Goal: Navigation & Orientation: Find specific page/section

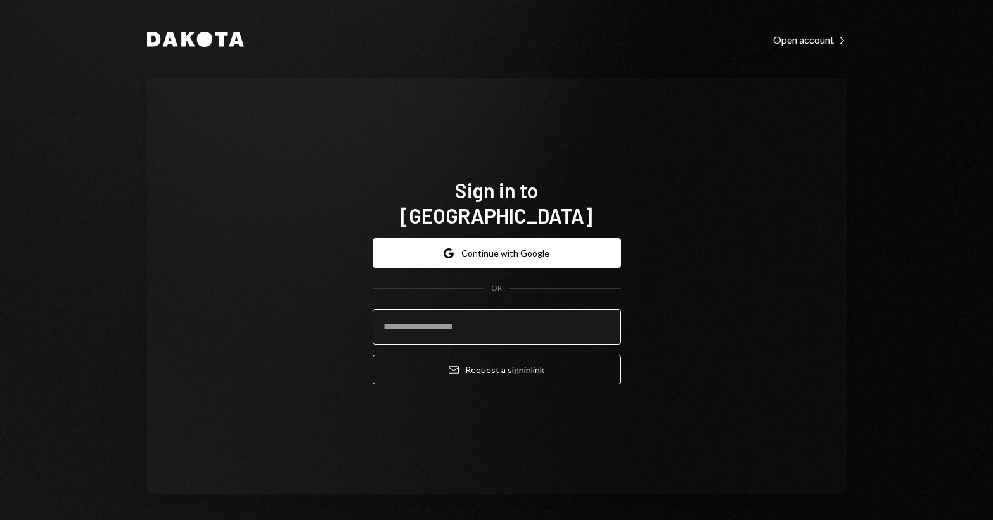
click at [460, 312] on input "email" at bounding box center [496, 326] width 248 height 35
type input "**********"
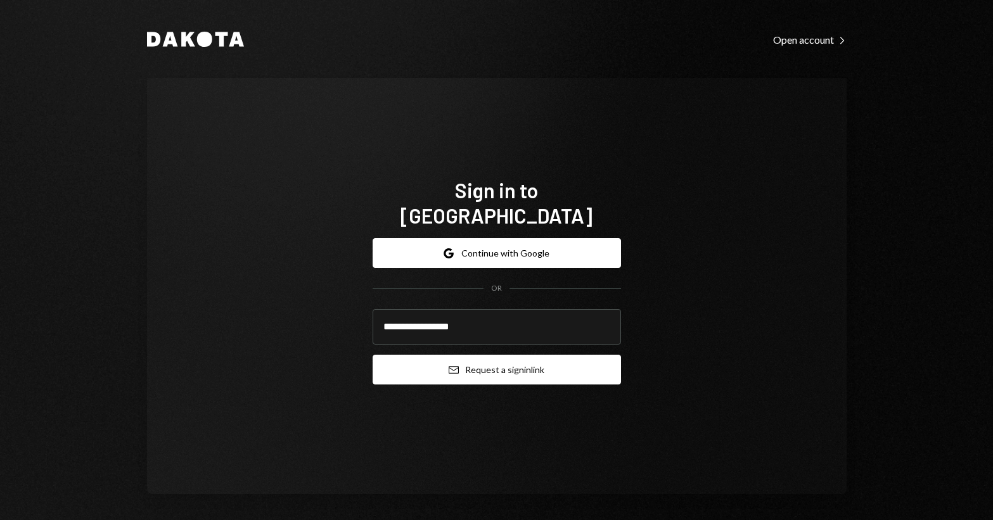
click at [509, 359] on button "Email Request a sign in link" at bounding box center [496, 370] width 248 height 30
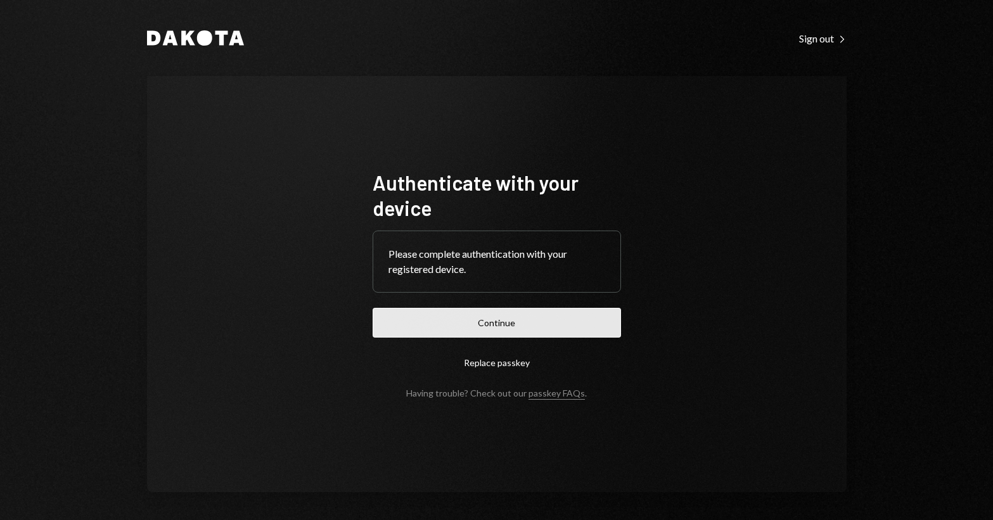
click at [417, 326] on button "Continue" at bounding box center [496, 323] width 248 height 30
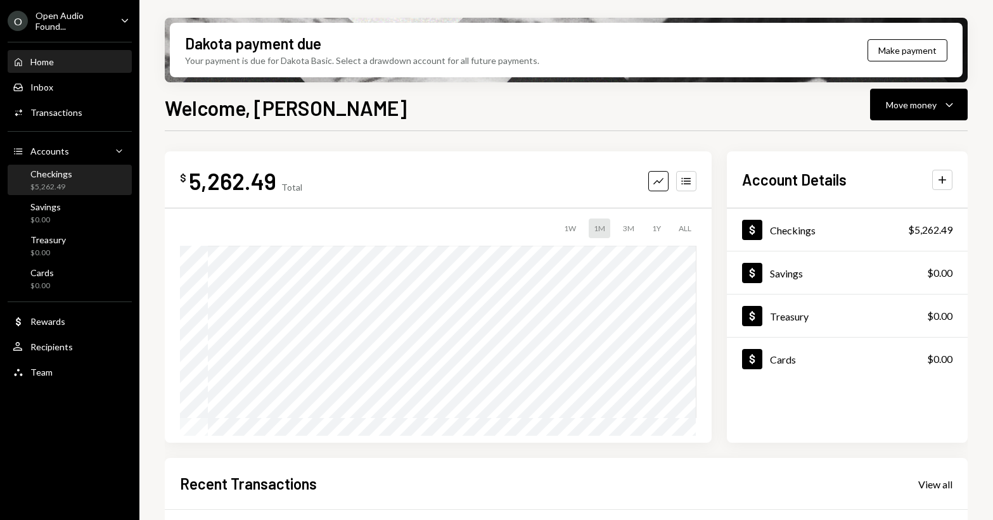
click at [60, 182] on div "$5,262.49" at bounding box center [51, 187] width 42 height 11
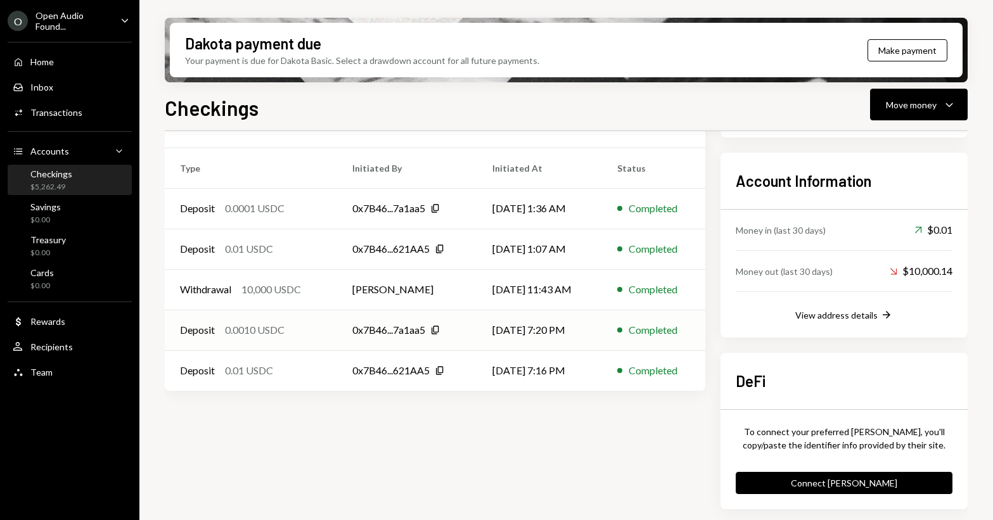
scroll to position [146, 0]
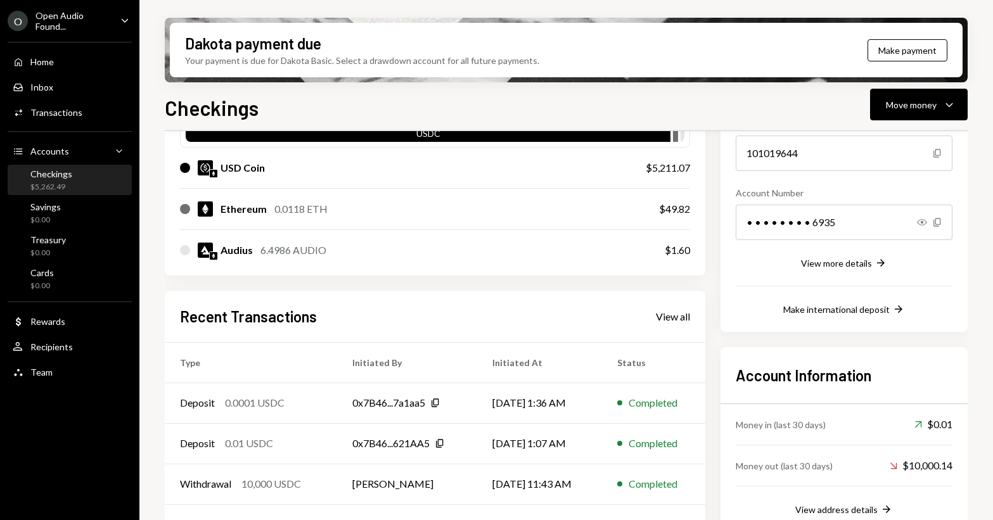
click at [60, 183] on div "$5,262.49" at bounding box center [51, 187] width 42 height 11
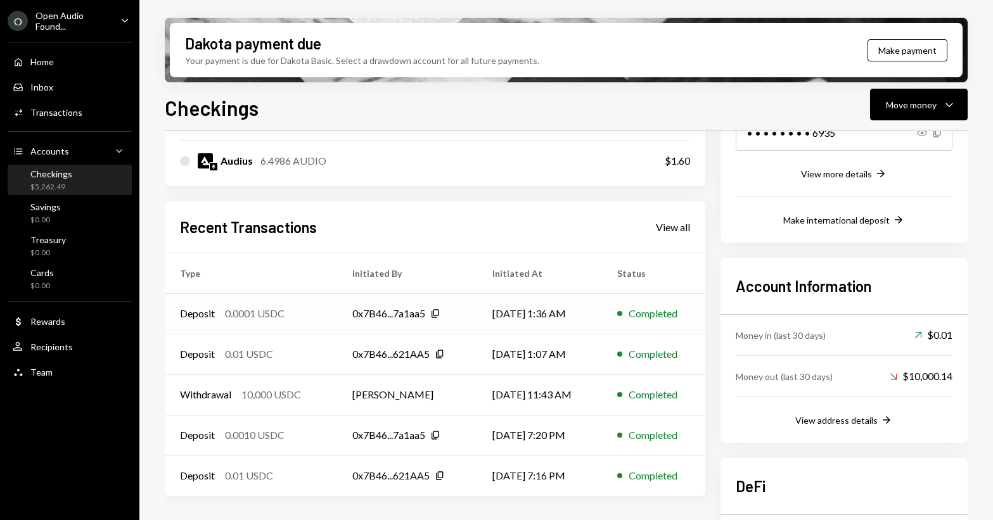
scroll to position [234, 0]
click at [675, 232] on div "View all" at bounding box center [673, 228] width 34 height 13
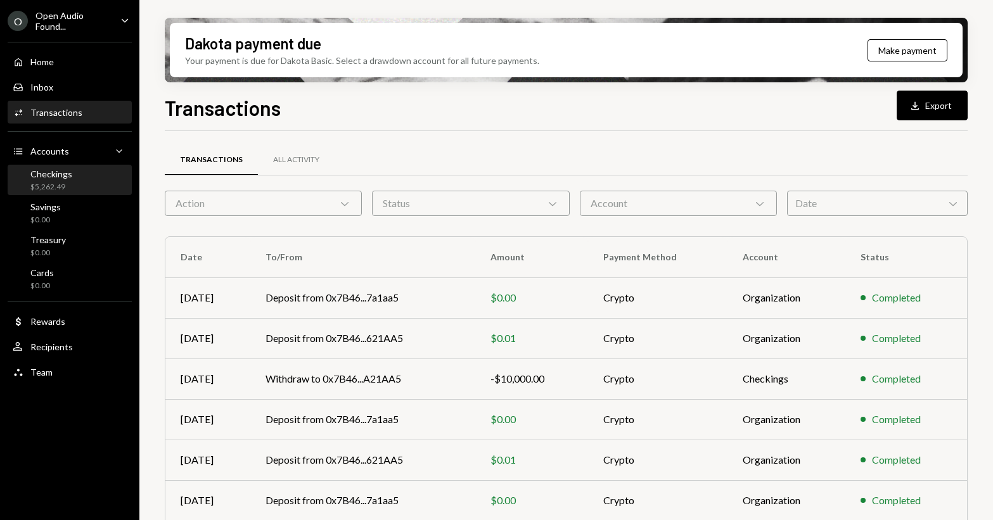
click at [62, 182] on div "$5,262.49" at bounding box center [51, 187] width 42 height 11
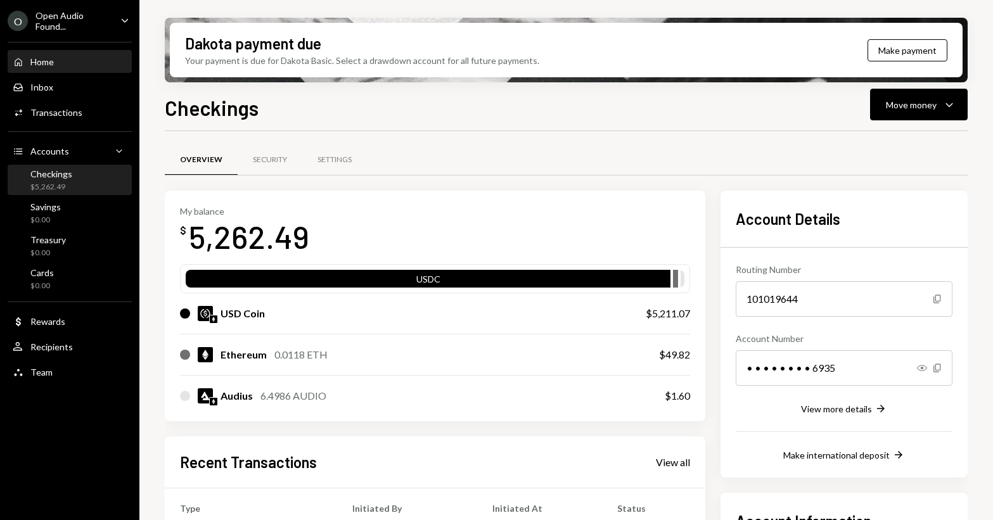
click at [56, 63] on div "Home Home" at bounding box center [70, 61] width 114 height 11
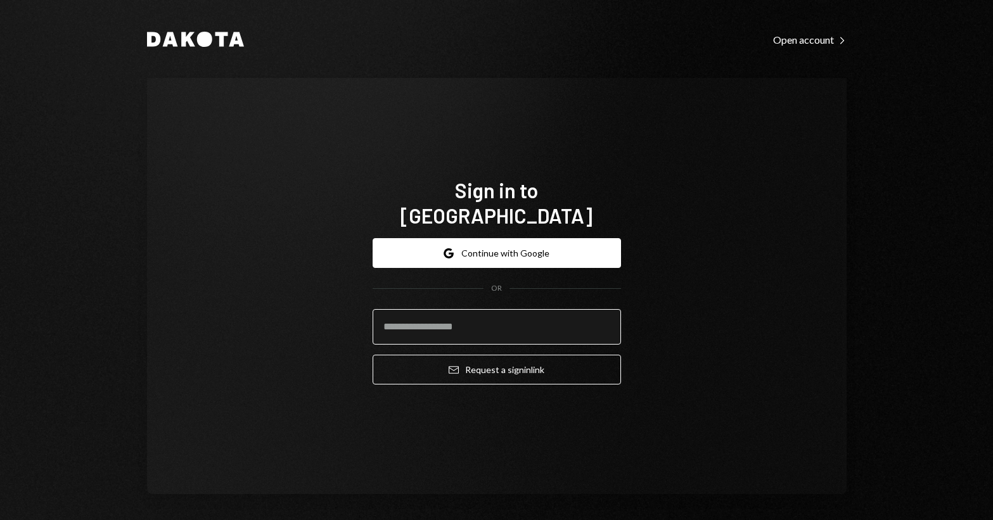
click at [426, 315] on input "email" at bounding box center [496, 326] width 248 height 35
click at [466, 315] on input "email" at bounding box center [496, 326] width 248 height 35
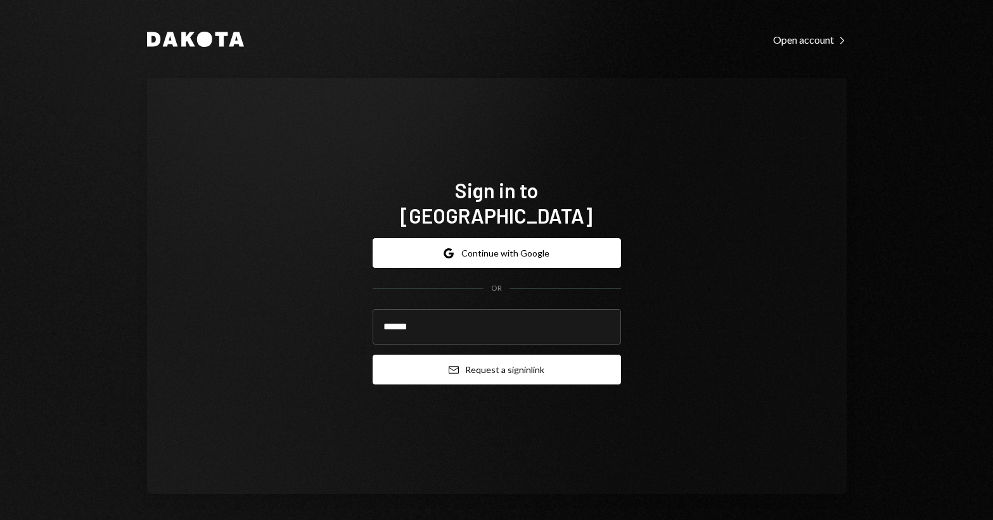
type input "**********"
click at [451, 365] on icon "Email" at bounding box center [453, 370] width 10 height 10
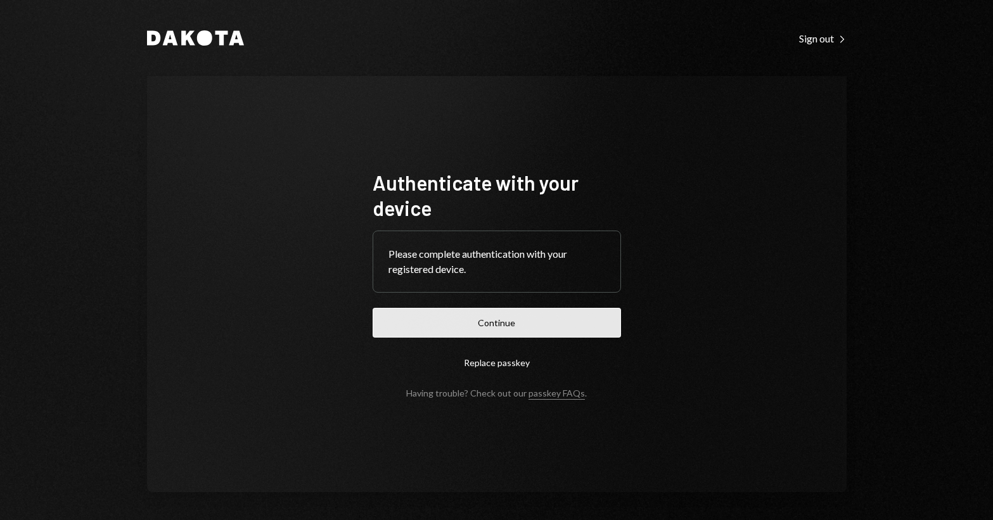
click at [463, 326] on button "Continue" at bounding box center [496, 323] width 248 height 30
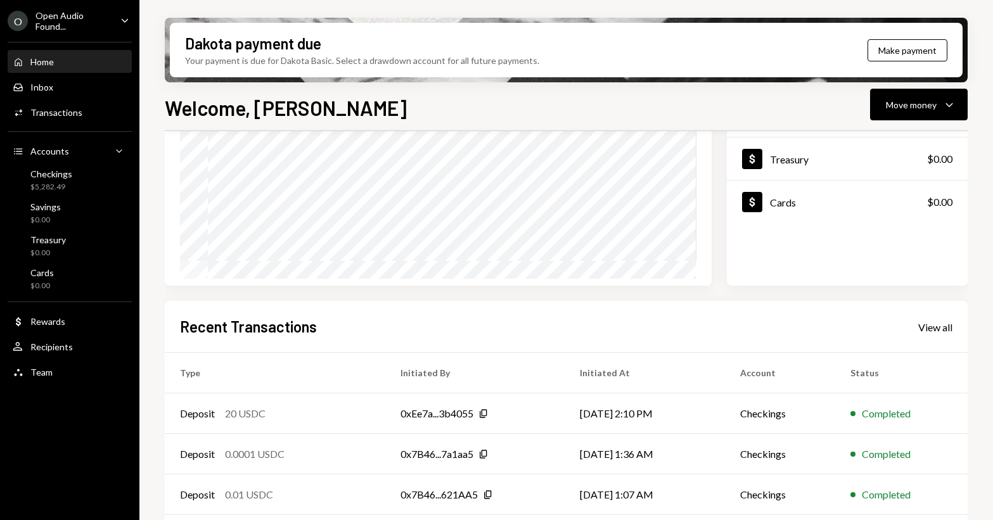
scroll to position [243, 0]
